Goal: Transaction & Acquisition: Purchase product/service

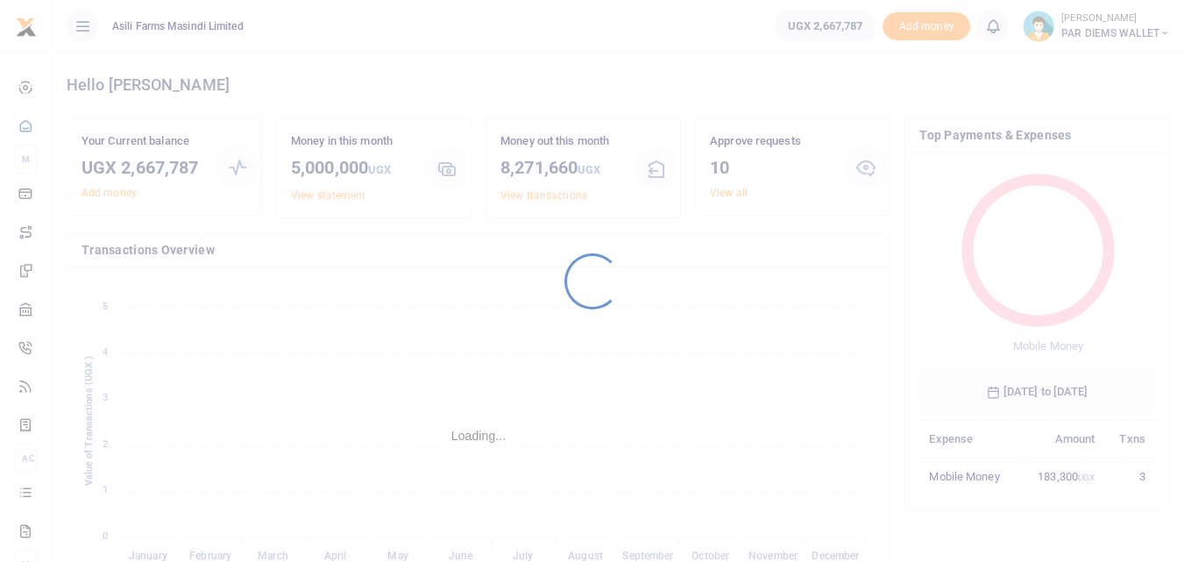
scroll to position [233, 223]
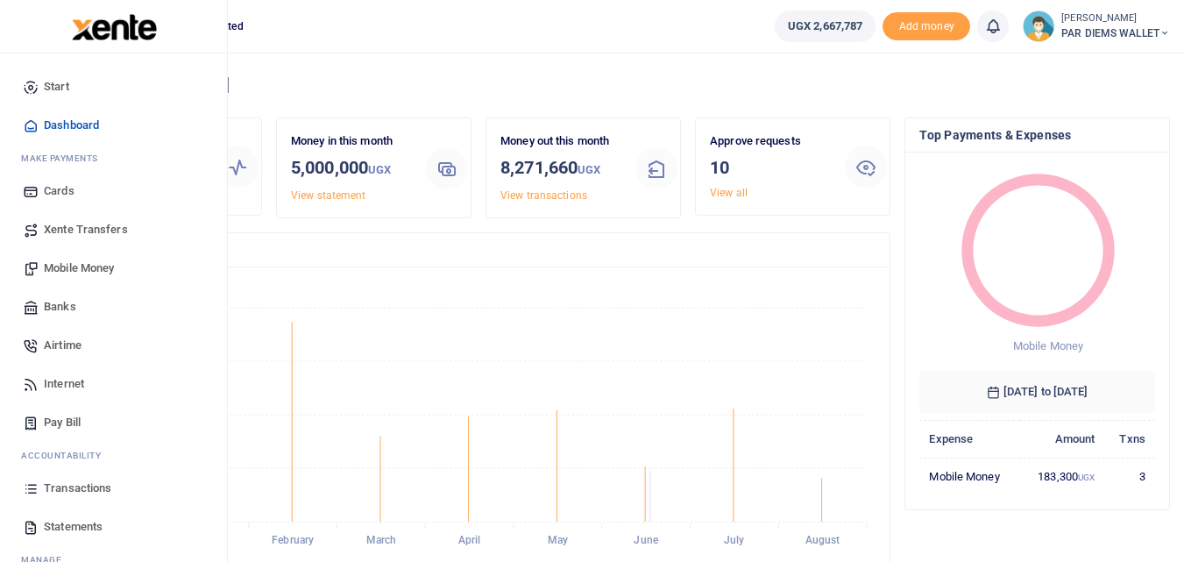
click at [83, 268] on span "Mobile Money" at bounding box center [79, 268] width 70 height 18
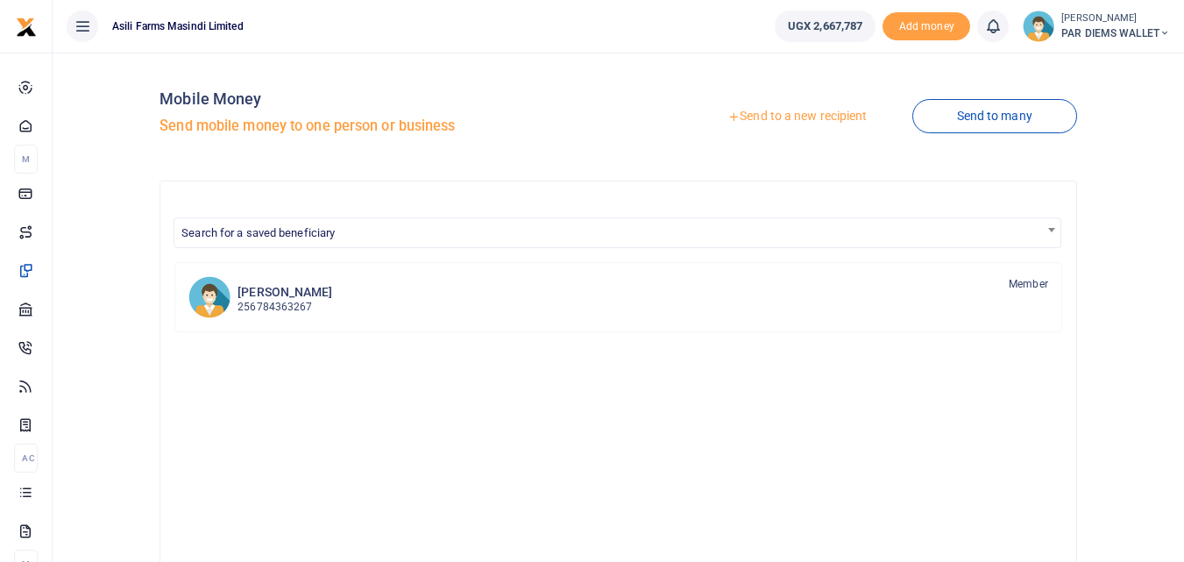
click at [775, 110] on link "Send to a new recipient" at bounding box center [797, 117] width 229 height 32
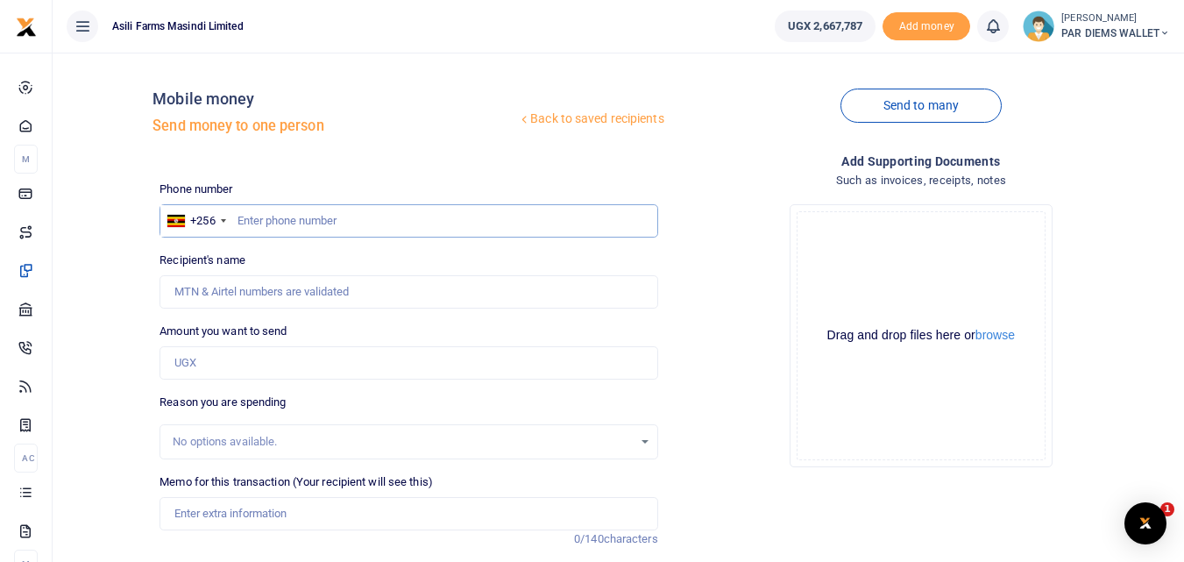
click at [280, 217] on input "text" at bounding box center [409, 220] width 498 height 33
click at [203, 355] on input "Amount you want to send" at bounding box center [409, 362] width 498 height 33
paste input "0785 179 806."
type input "0785 179 806."
click at [272, 224] on input "text" at bounding box center [409, 220] width 498 height 33
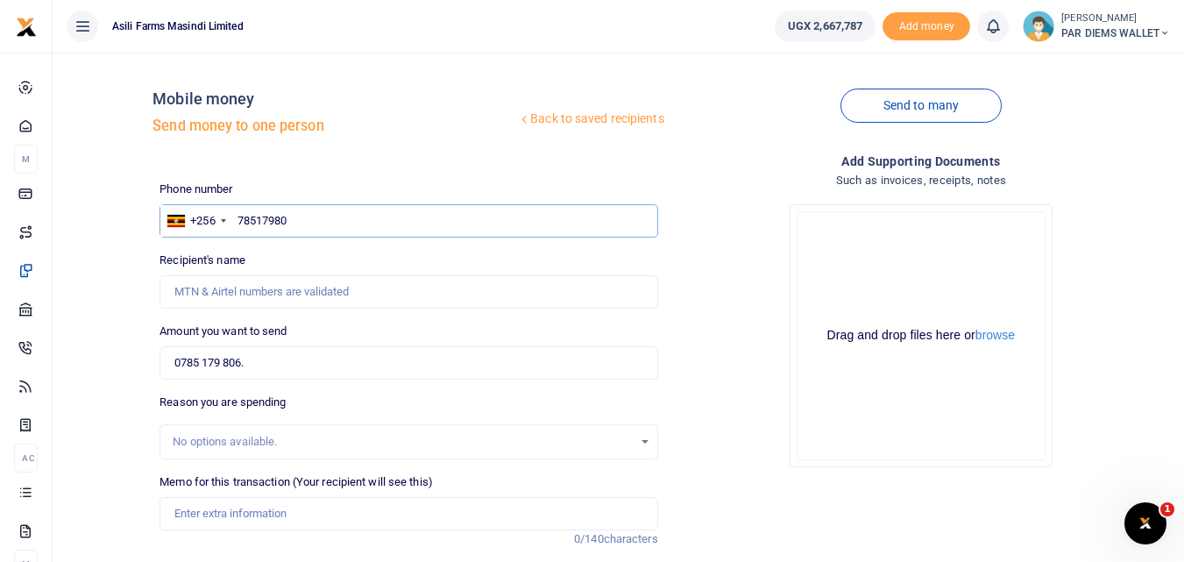
type input "785179806"
type input "Isaac Bua"
type input "785179806"
click at [272, 359] on input "0785 179 806." at bounding box center [409, 362] width 498 height 33
type input "0"
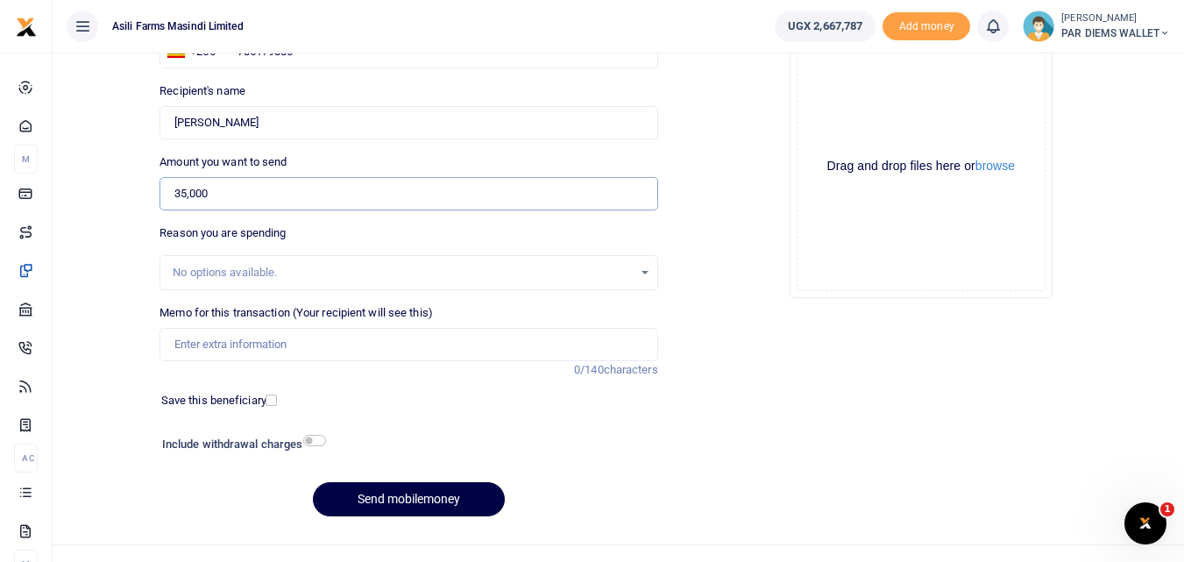
scroll to position [185, 0]
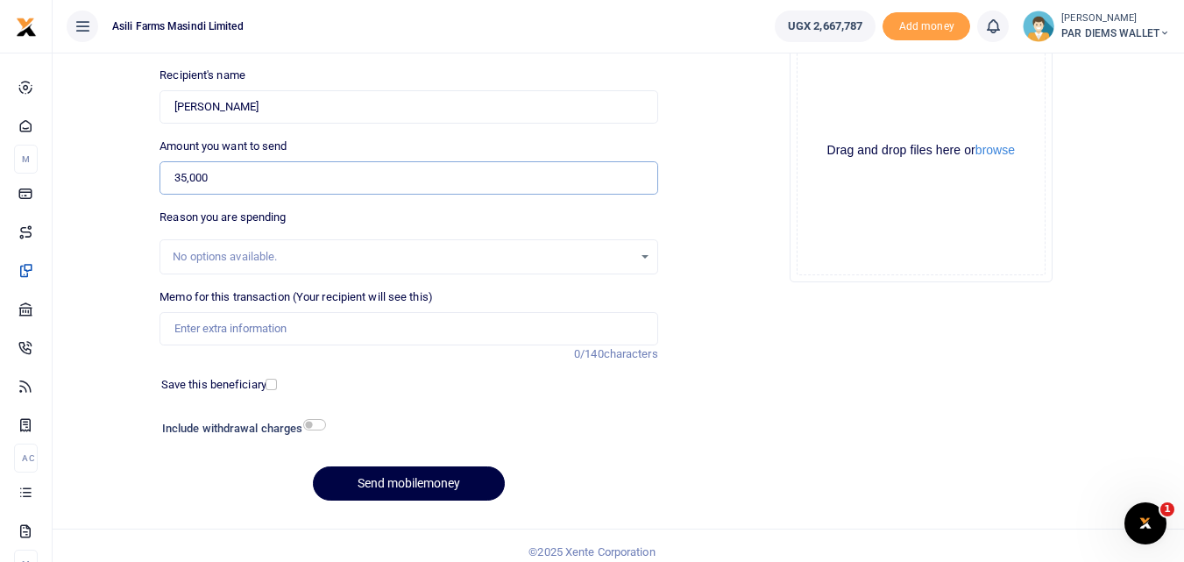
type input "35,000"
click at [268, 331] on input "Memo for this transaction (Your recipient will see this)" at bounding box center [409, 328] width 498 height 33
type input "Transport being paid to Isaac He is moving back to Amatheon"
click at [834, 97] on div "Drag and drop files here or browse Powered by Uppy" at bounding box center [921, 150] width 249 height 249
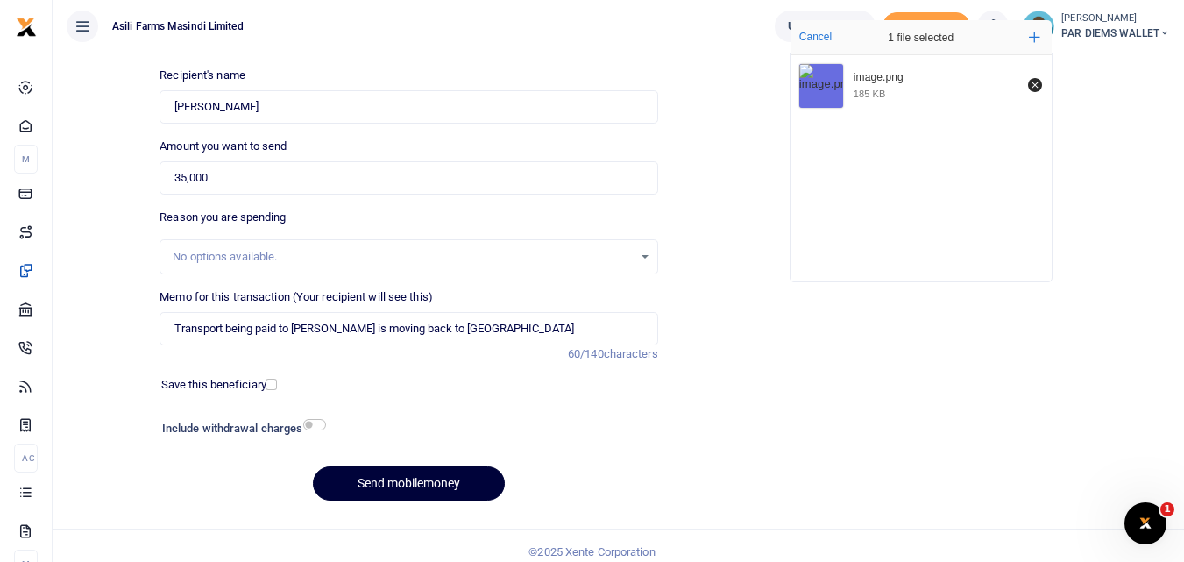
click at [358, 488] on button "Send mobilemoney" at bounding box center [409, 483] width 192 height 34
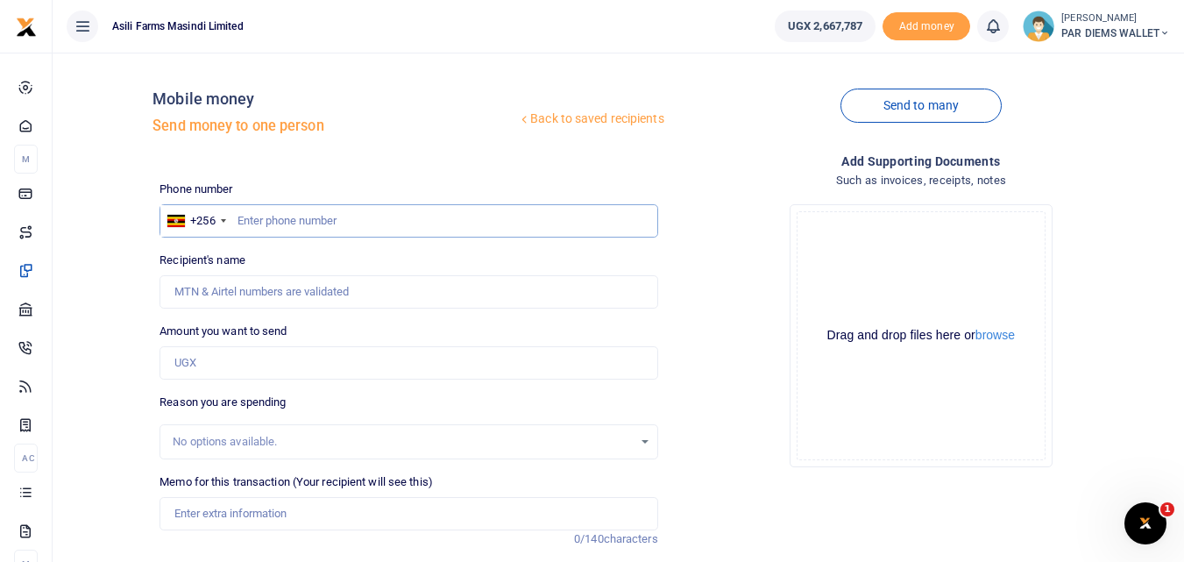
click at [257, 231] on input "text" at bounding box center [409, 220] width 498 height 33
click at [242, 219] on input "text" at bounding box center [409, 220] width 498 height 33
type input "761622455"
type input "Glades Akiyai"
click at [227, 366] on input "Amount you want to send" at bounding box center [409, 362] width 498 height 33
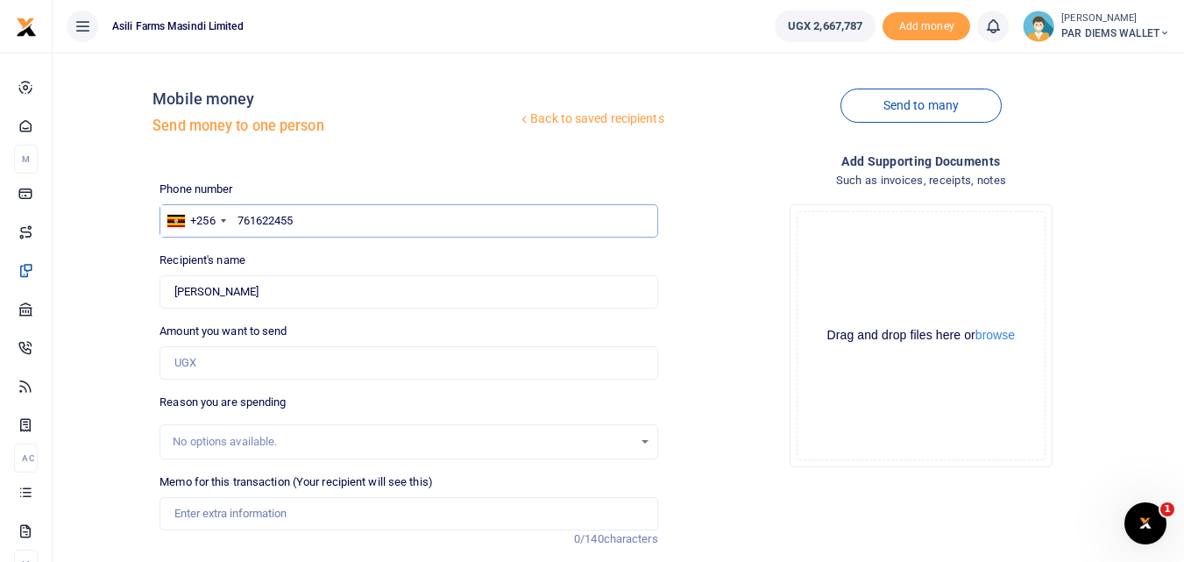
click at [423, 229] on input "761622455" at bounding box center [409, 220] width 498 height 33
click at [450, 310] on div "Phone number +256 Uganda +256 761622455 Phone is required. Recipient's name Fou…" at bounding box center [409, 441] width 512 height 520
click at [259, 289] on input "Found" at bounding box center [409, 291] width 498 height 33
click at [255, 366] on input "Amount you want to send" at bounding box center [409, 362] width 498 height 33
click at [209, 376] on input "Amount you want to send" at bounding box center [409, 362] width 498 height 33
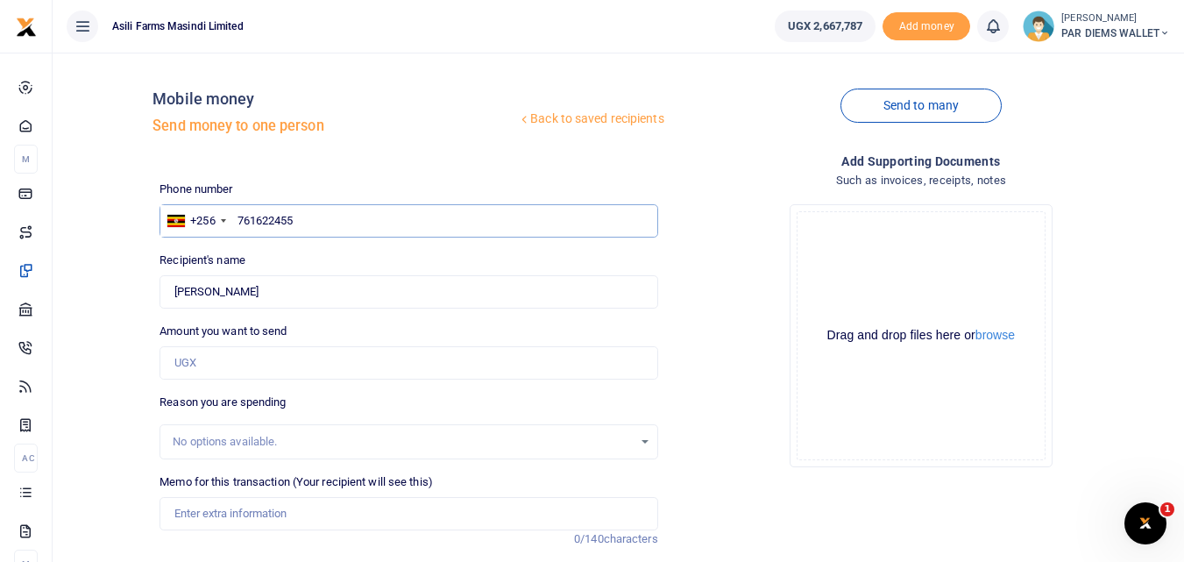
click at [496, 231] on input "761622455" at bounding box center [409, 220] width 498 height 33
type input "7"
type input "761622455"
click at [408, 381] on div "Phone number +256 Uganda +256 761622455 Phone is required. Recipient's name Fou…" at bounding box center [409, 441] width 512 height 520
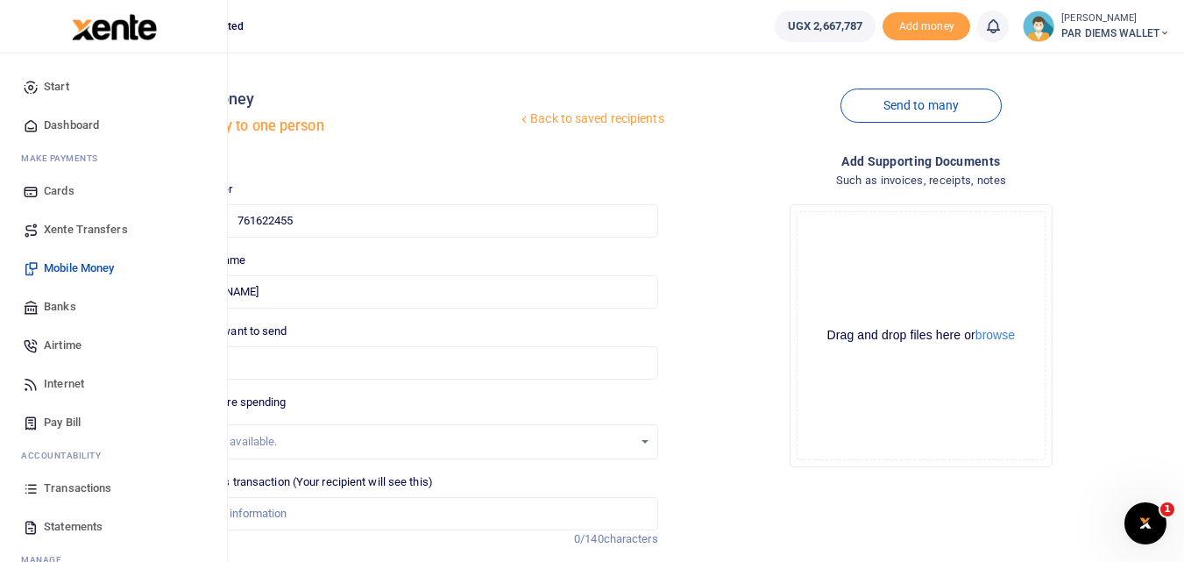
click at [69, 259] on link "Mobile Money" at bounding box center [113, 268] width 199 height 39
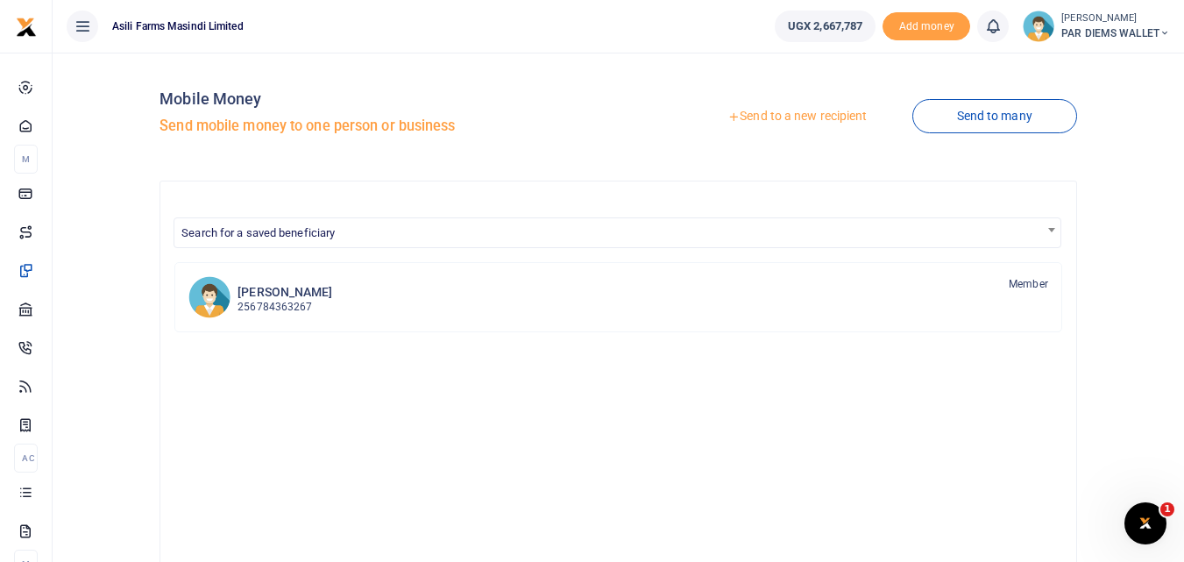
click at [761, 121] on link "Send to a new recipient" at bounding box center [797, 117] width 229 height 32
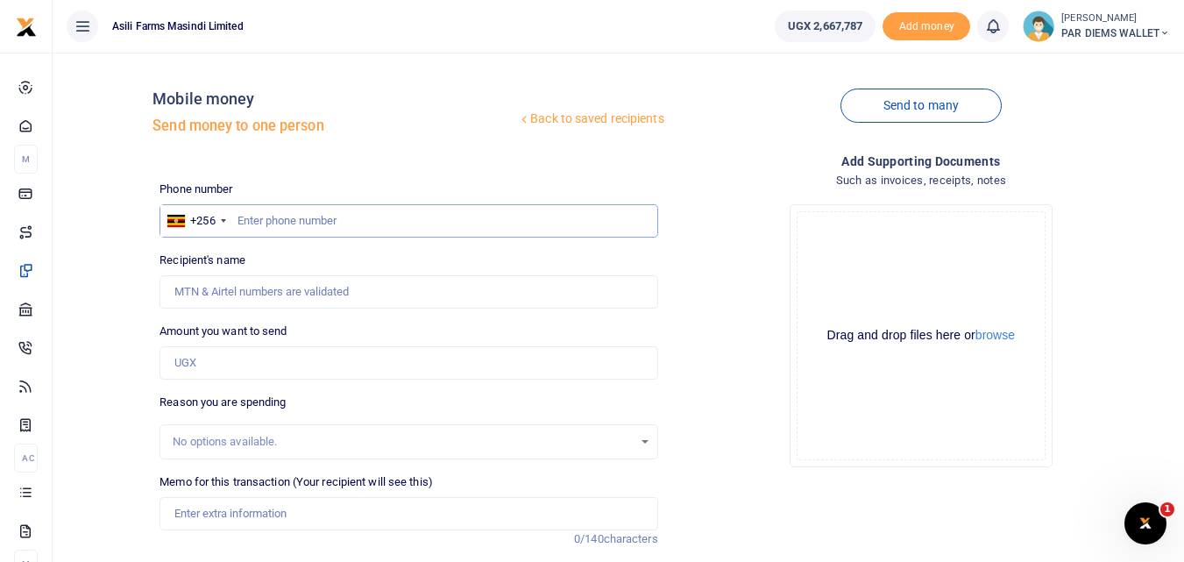
click at [274, 214] on input "text" at bounding box center [409, 220] width 498 height 33
type input "761622455"
type input "Glades Akiyai"
click at [325, 231] on input "761622455" at bounding box center [409, 220] width 498 height 33
type input "7"
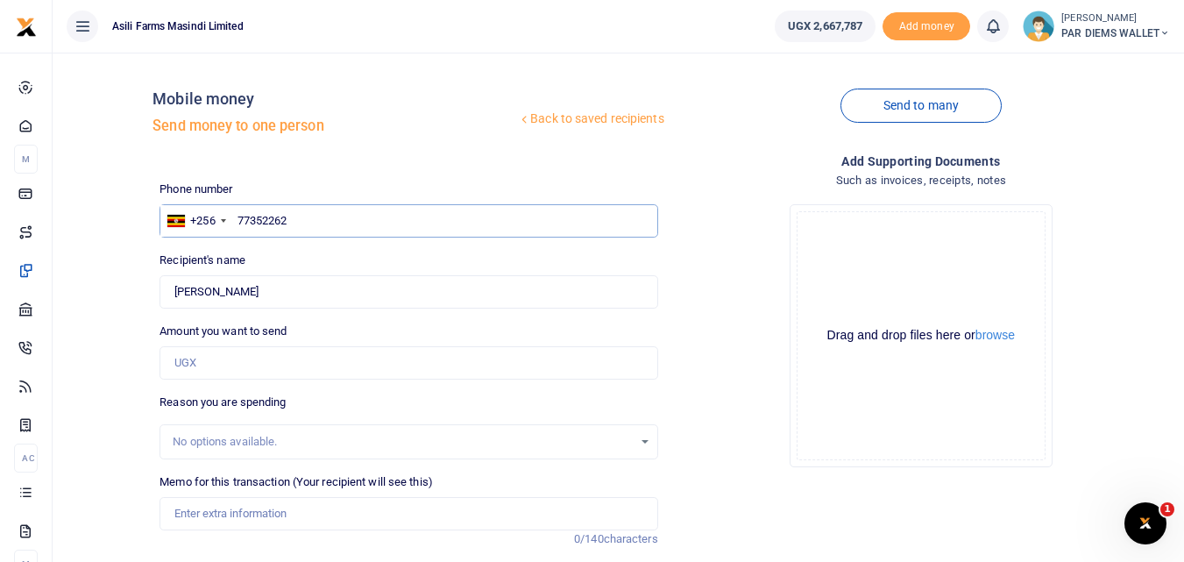
type input "773522623"
type input "Deus Bizimungu"
click at [245, 366] on input "Amount you want to send" at bounding box center [409, 362] width 498 height 33
click at [421, 189] on div "Phone number +256 Uganda +256 773522623 Phone is required." at bounding box center [409, 209] width 498 height 57
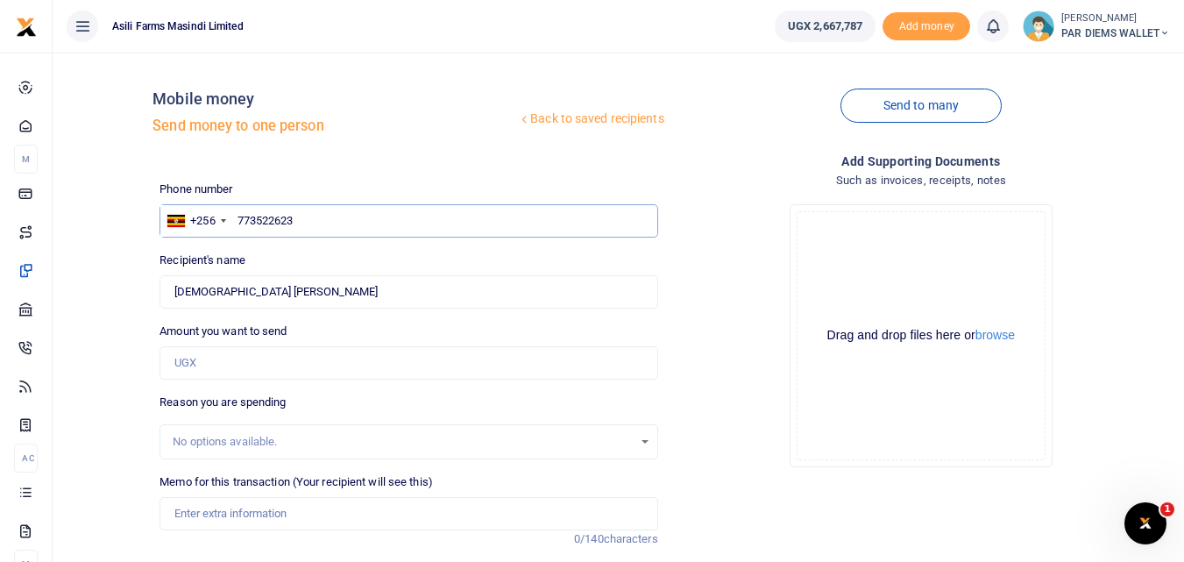
click at [323, 215] on input "773522623" at bounding box center [409, 220] width 498 height 33
type input "7"
type input "787704257"
type input "William Odora"
type input "787042574"
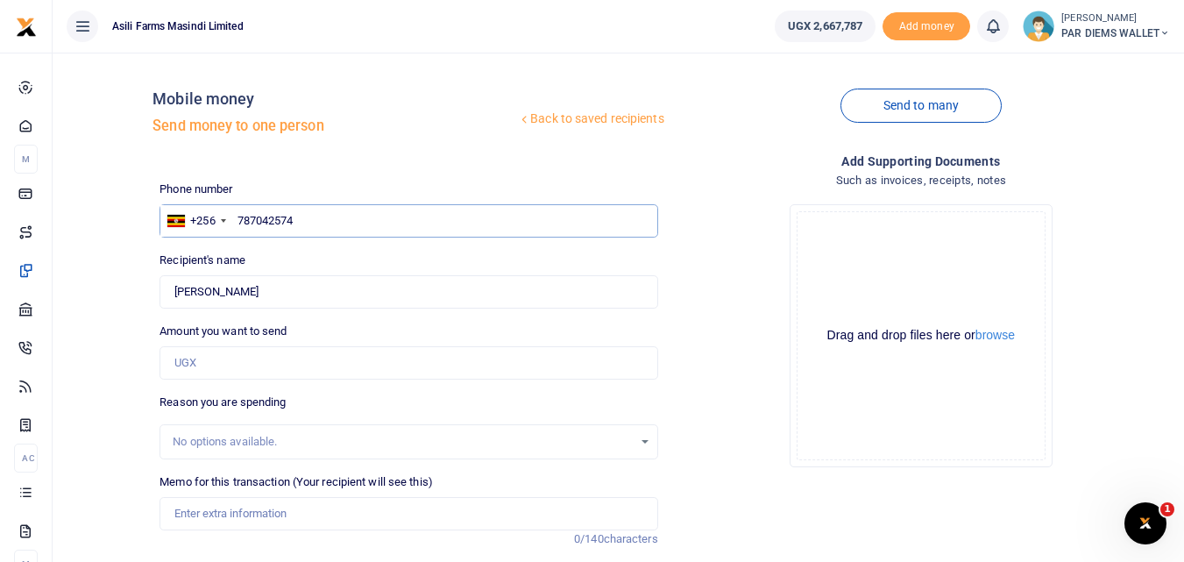
type input "Bagonza Moses"
type input "7"
type input "777703731"
type input "Bulasio Kasudha"
type input "777703731"
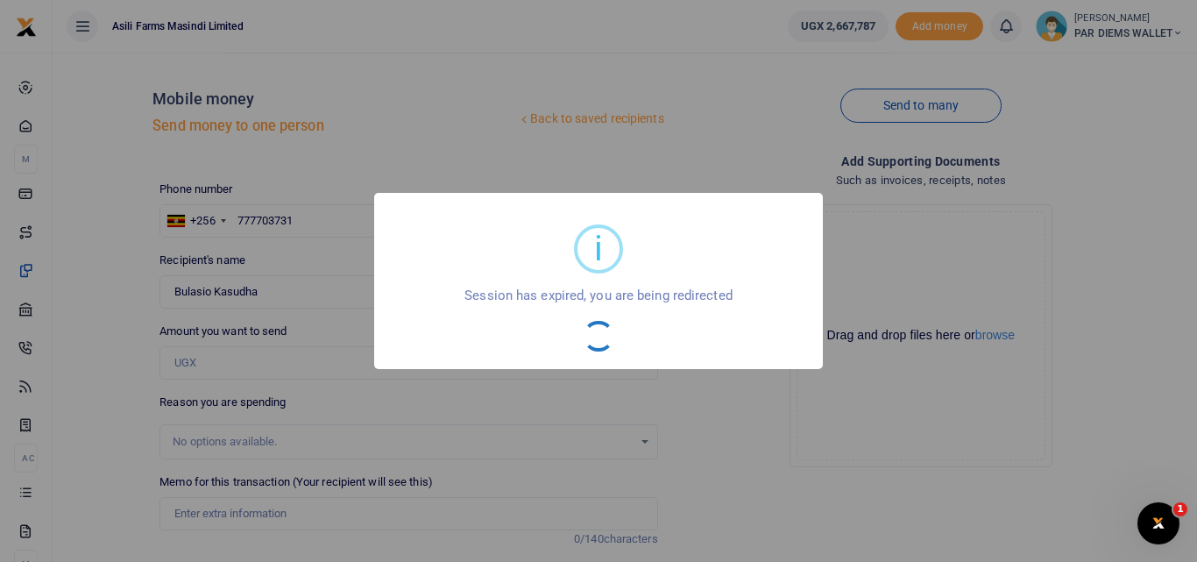
click at [233, 364] on div "i × Session has expired, you are being redirected OK No Cancel" at bounding box center [598, 281] width 1197 height 562
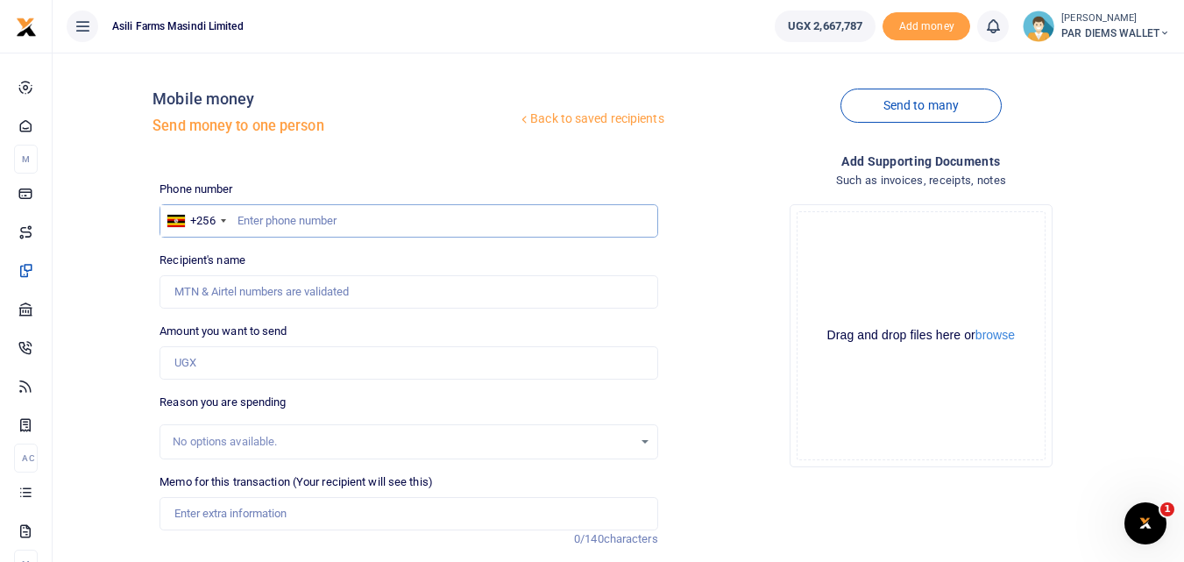
click at [302, 213] on input "text" at bounding box center [409, 220] width 498 height 33
type input "777703731"
type input "Bulasio Kasudha"
type input "777703731"
click at [257, 370] on input "Amount you want to send" at bounding box center [409, 362] width 498 height 33
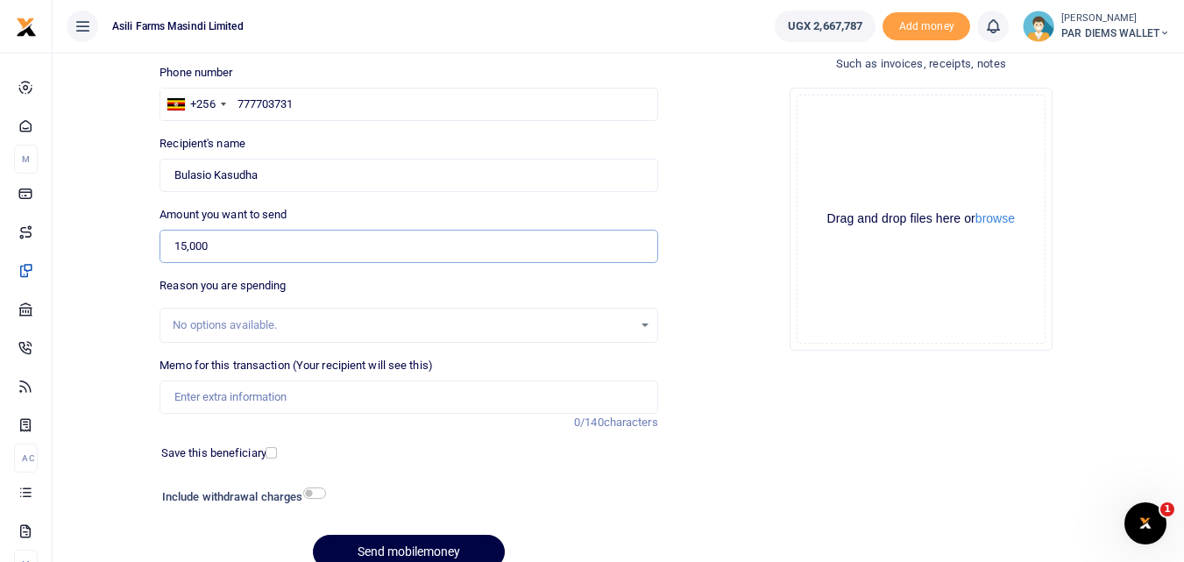
scroll to position [169, 0]
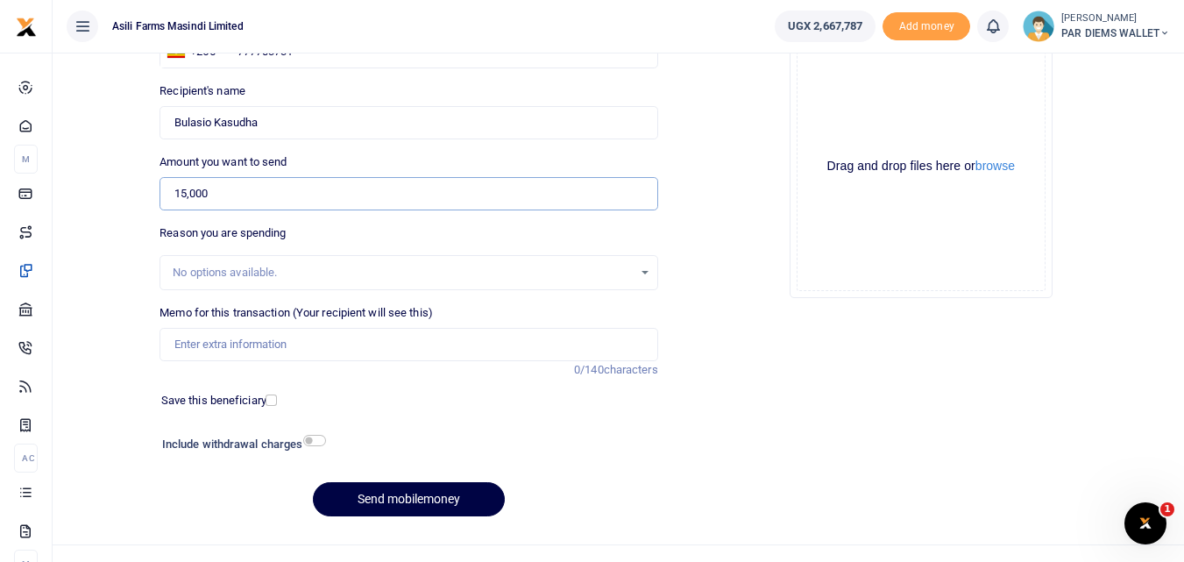
type input "15,000"
click at [252, 348] on input "Memo for this transaction (Your recipient will see this)" at bounding box center [409, 344] width 498 height 33
click at [301, 346] on input "Perdium being" at bounding box center [409, 344] width 498 height 33
type input "Perdium being paid to Bulasio He to tokkn planter monitors to kilak"
click at [853, 107] on div "Drag and drop files here or browse Powered by Uppy" at bounding box center [921, 166] width 249 height 249
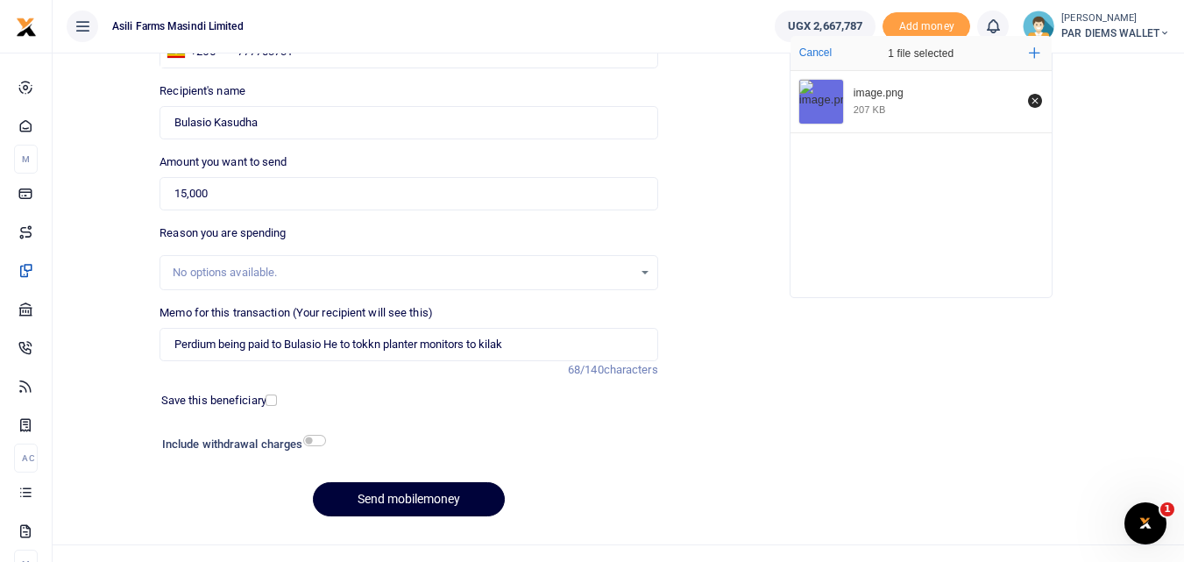
click at [425, 494] on button "Send mobilemoney" at bounding box center [409, 499] width 192 height 34
